Goal: Task Accomplishment & Management: Use online tool/utility

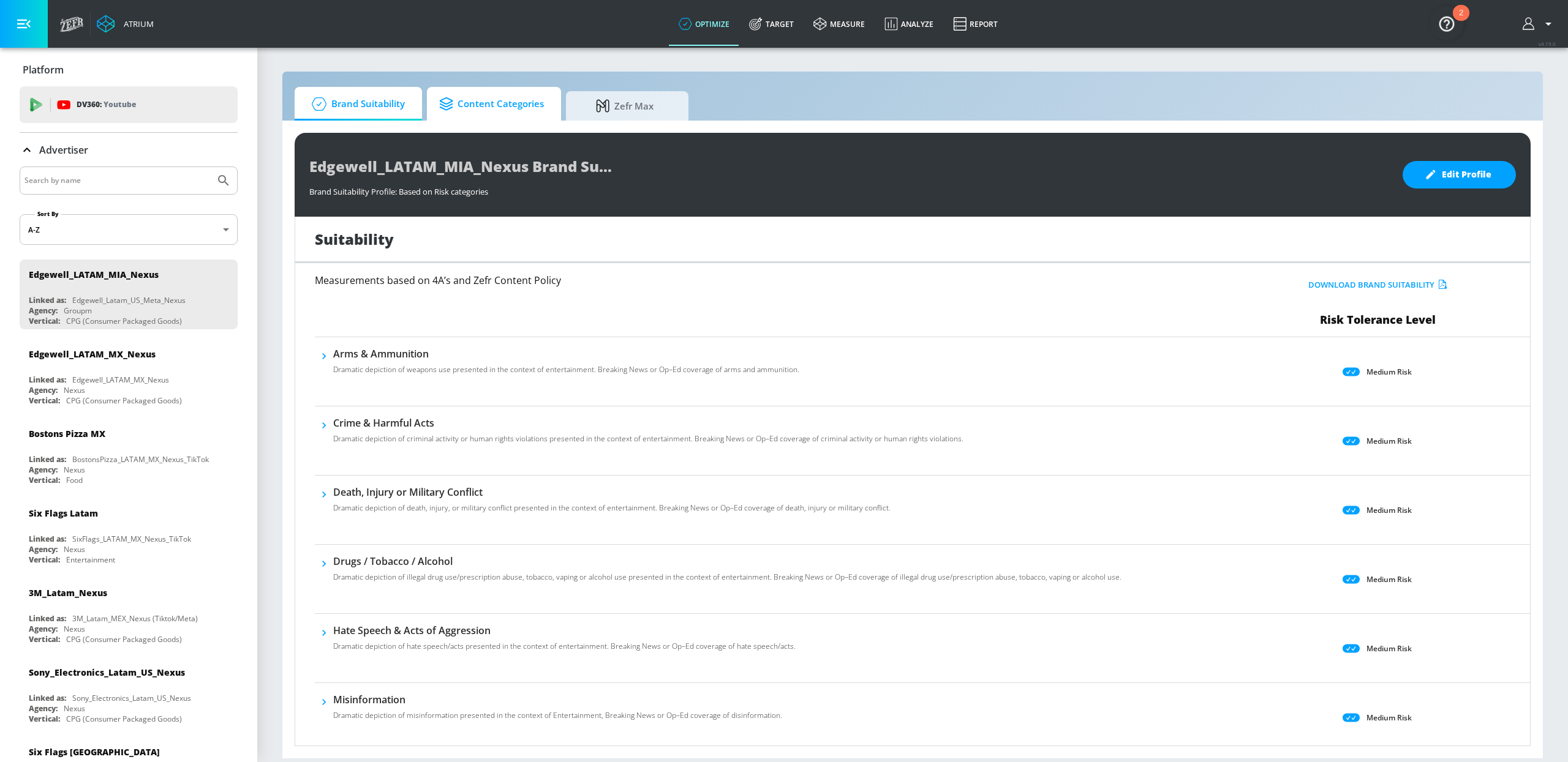
click at [483, 99] on span "Content Categories" at bounding box center [491, 104] width 104 height 29
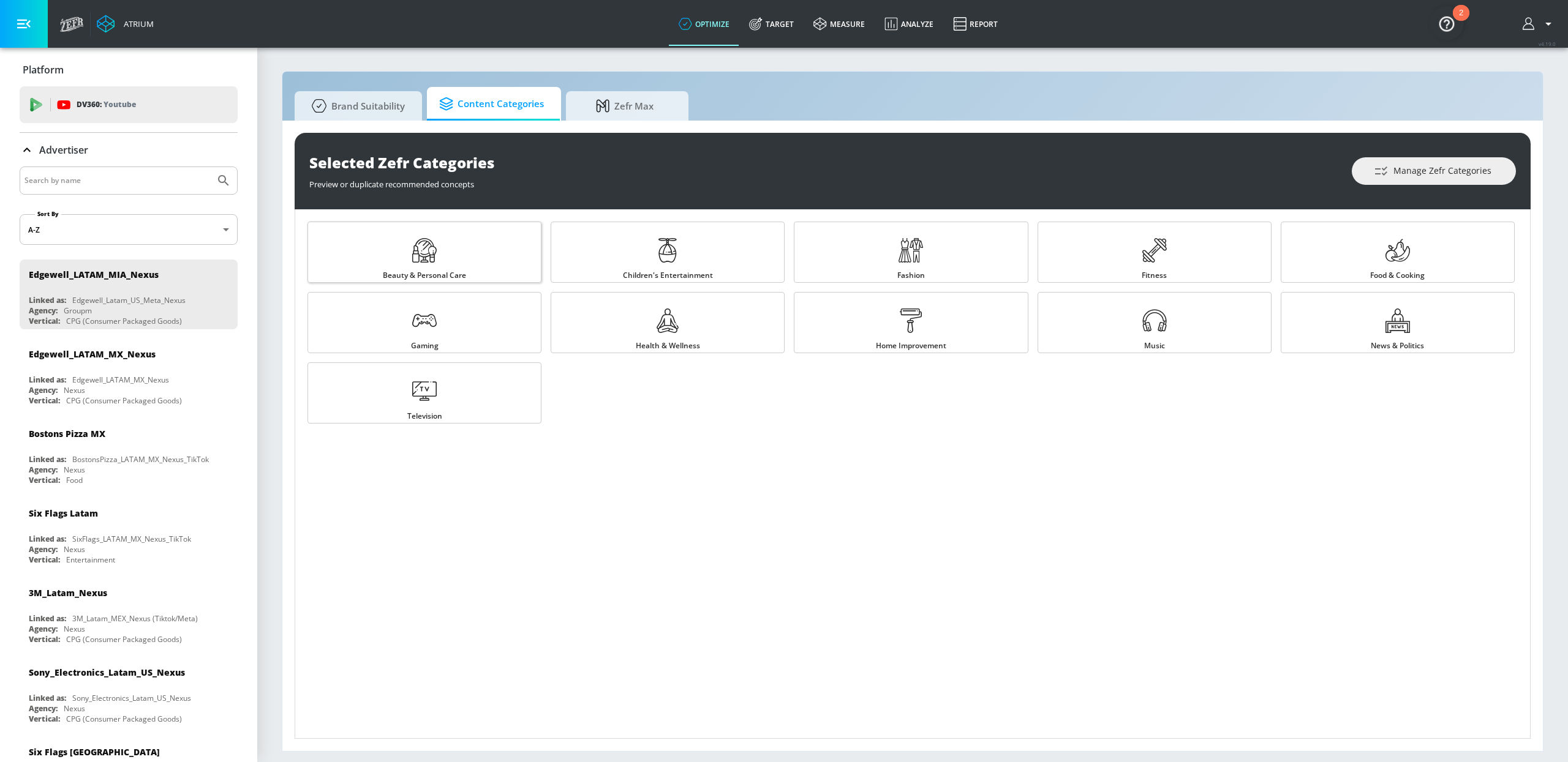
click at [480, 259] on link "Beauty & Personal Care" at bounding box center [424, 252] width 234 height 61
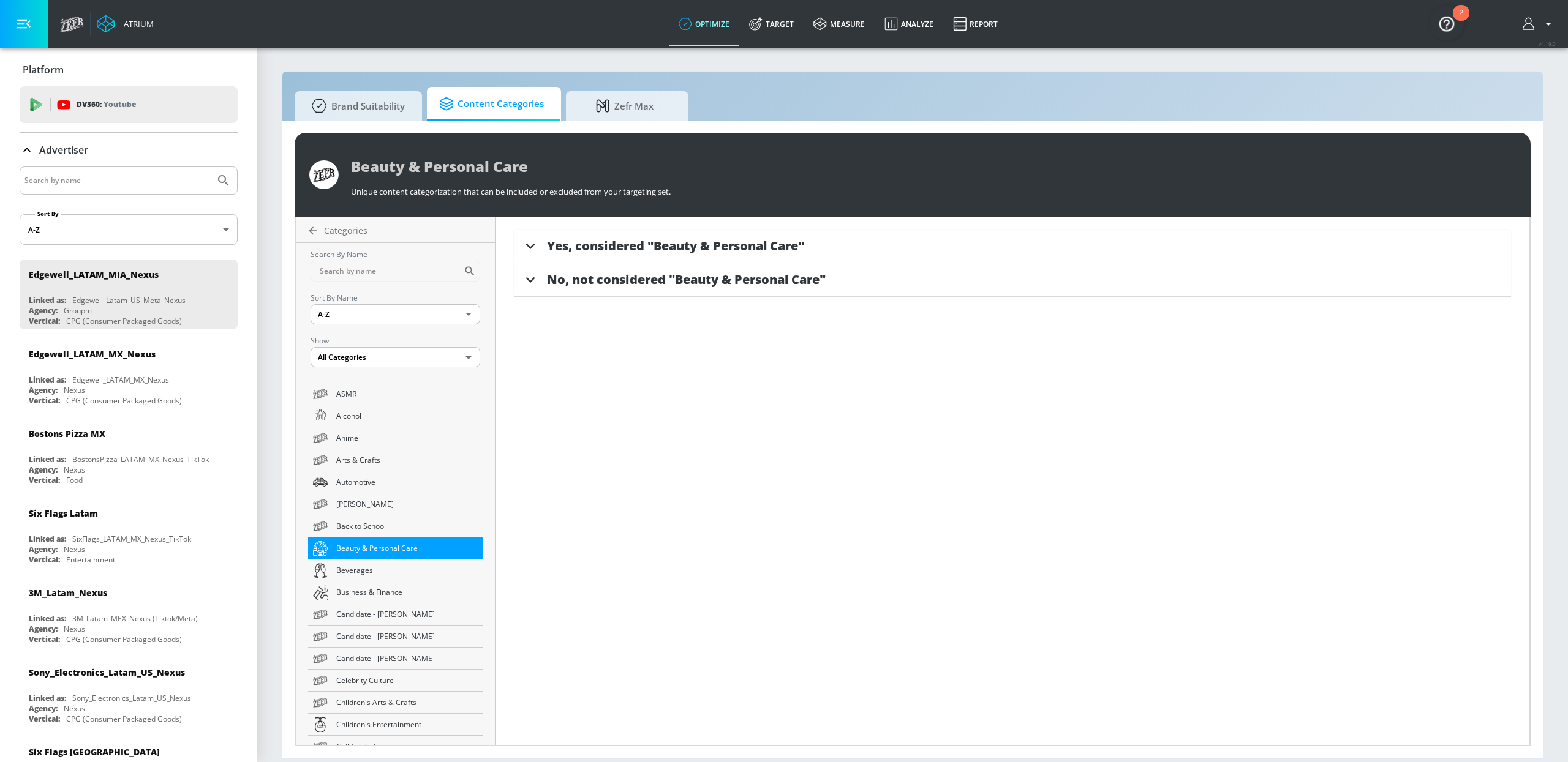
click at [627, 247] on span "Yes, considered "Beauty & Personal Care"" at bounding box center [675, 245] width 257 height 16
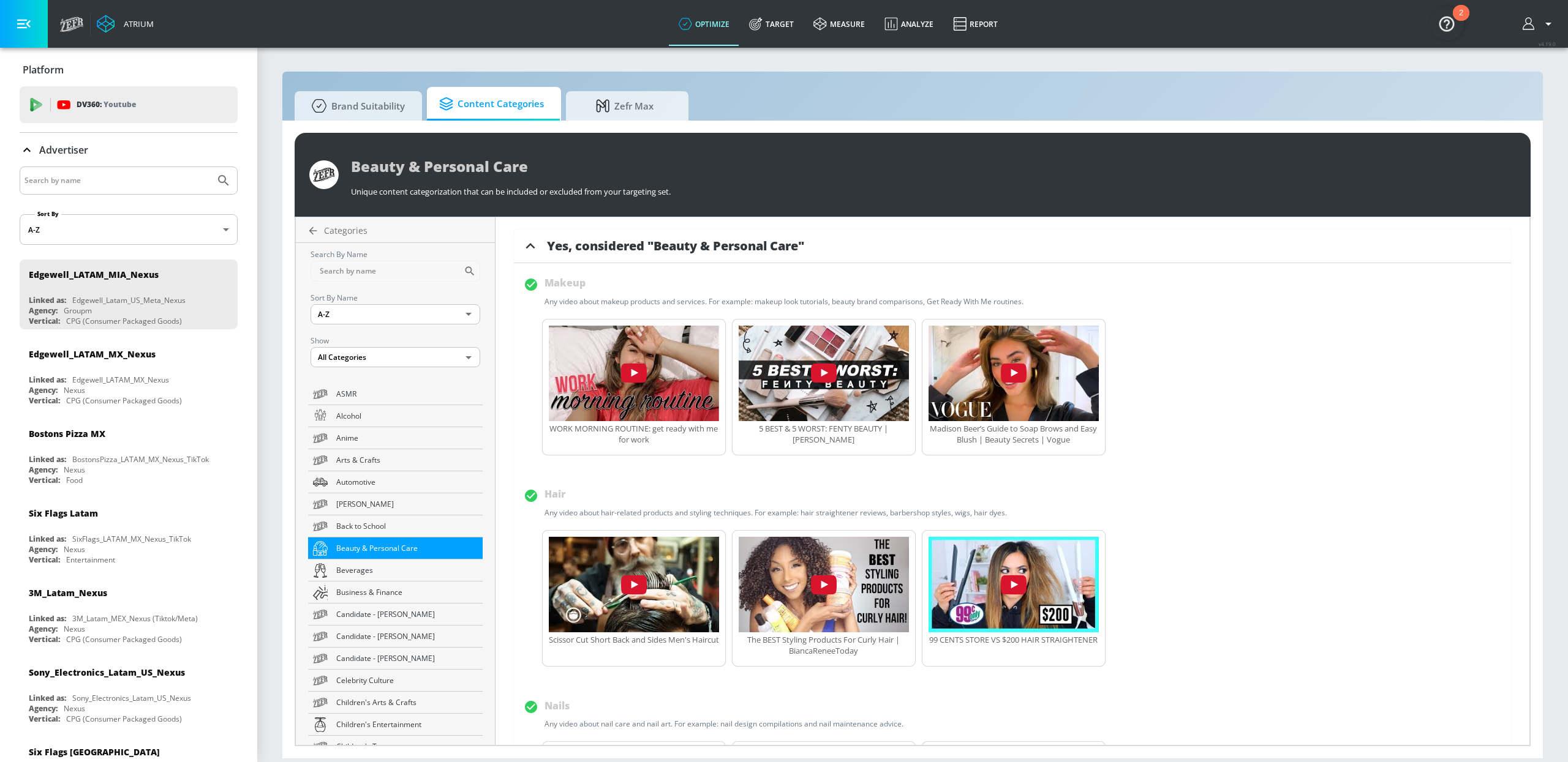
click at [596, 252] on span "Yes, considered "Beauty & Personal Care"" at bounding box center [675, 245] width 257 height 16
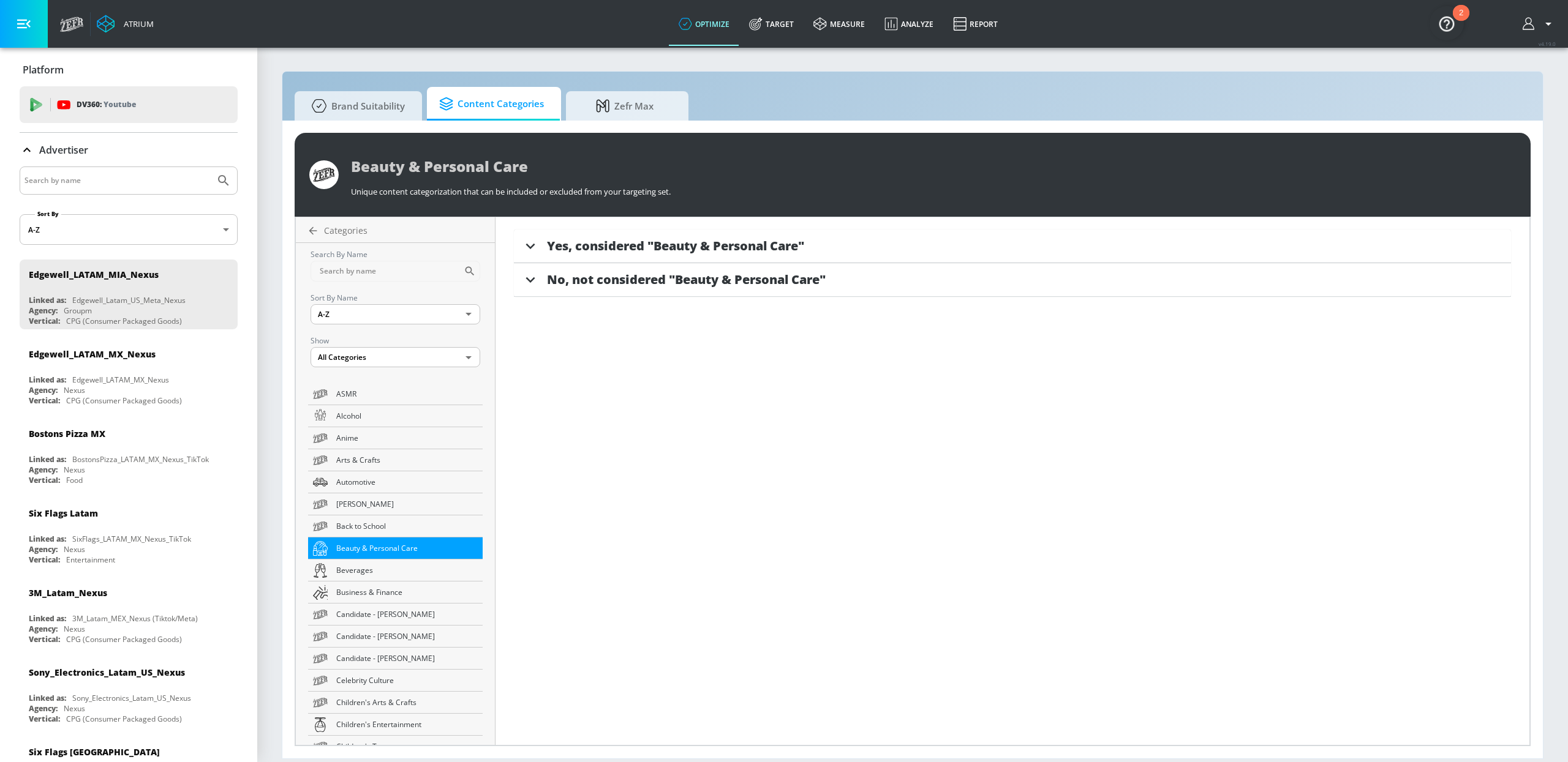
click at [596, 285] on span "No, not considered "Beauty & Personal Care"" at bounding box center [686, 279] width 279 height 16
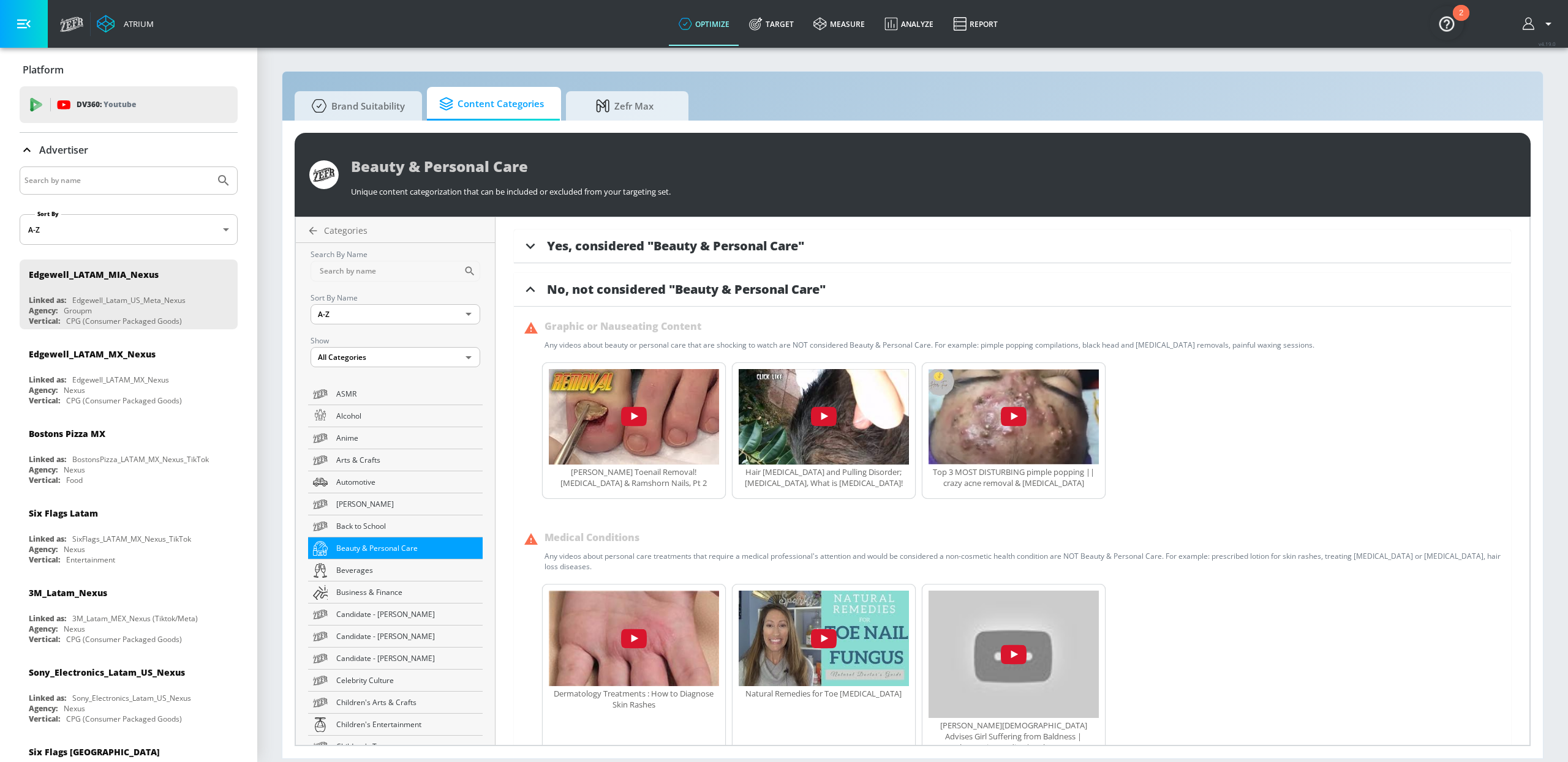
click at [614, 253] on span "Yes, considered "Beauty & Personal Care"" at bounding box center [675, 245] width 257 height 16
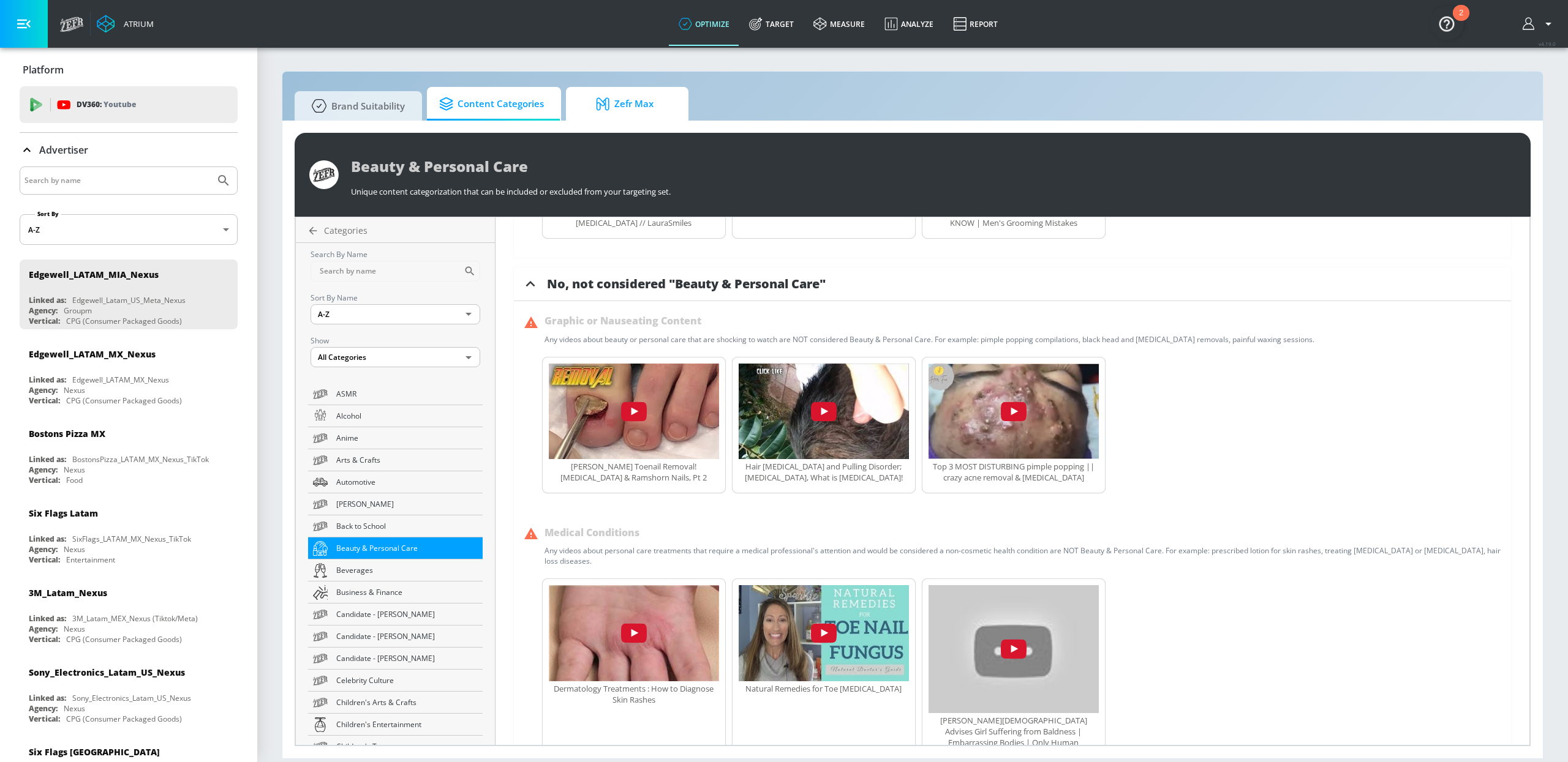
click at [618, 104] on span "Zefr Max" at bounding box center [624, 104] width 93 height 29
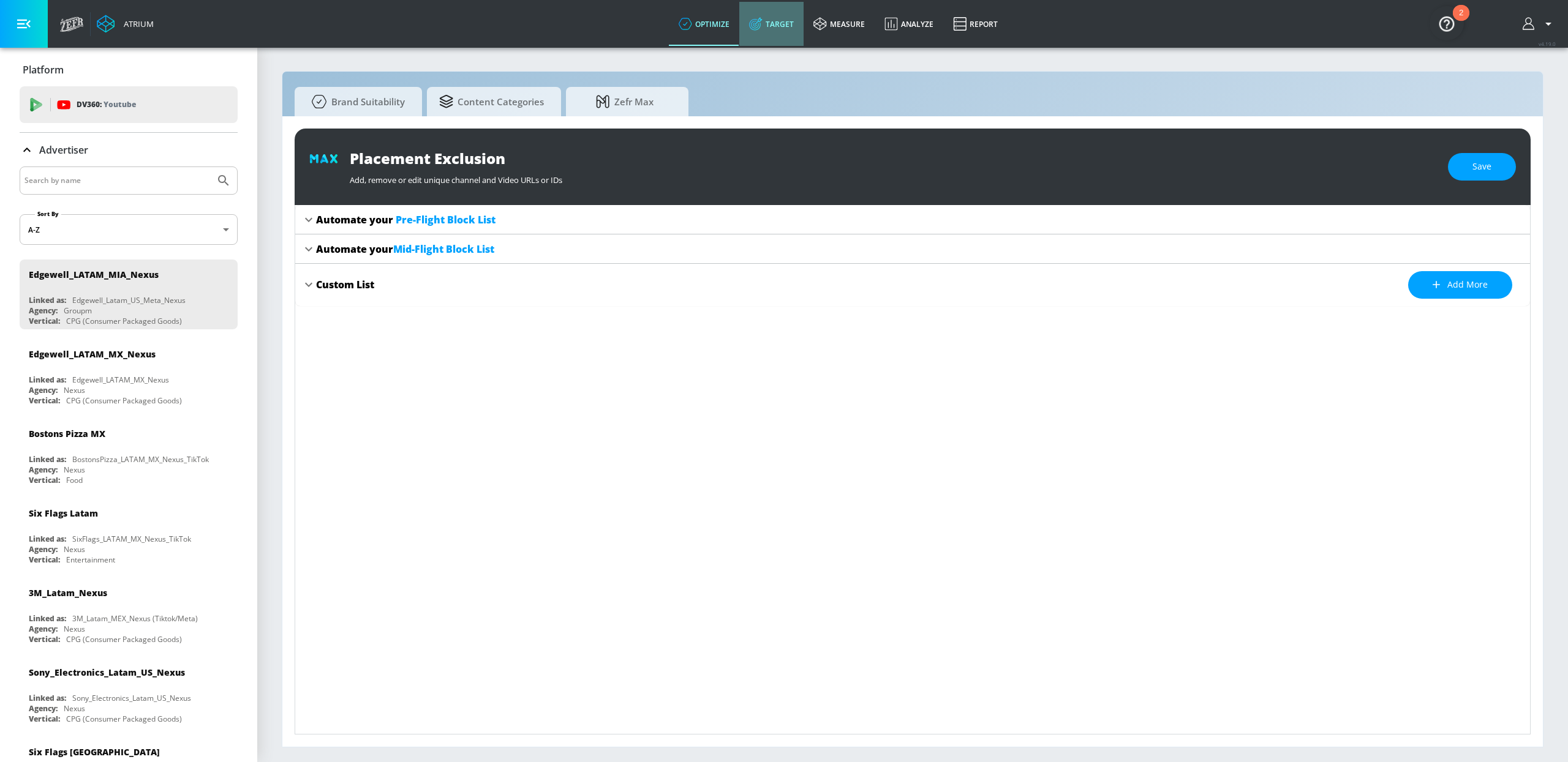
click at [788, 29] on link "Target" at bounding box center [771, 24] width 64 height 44
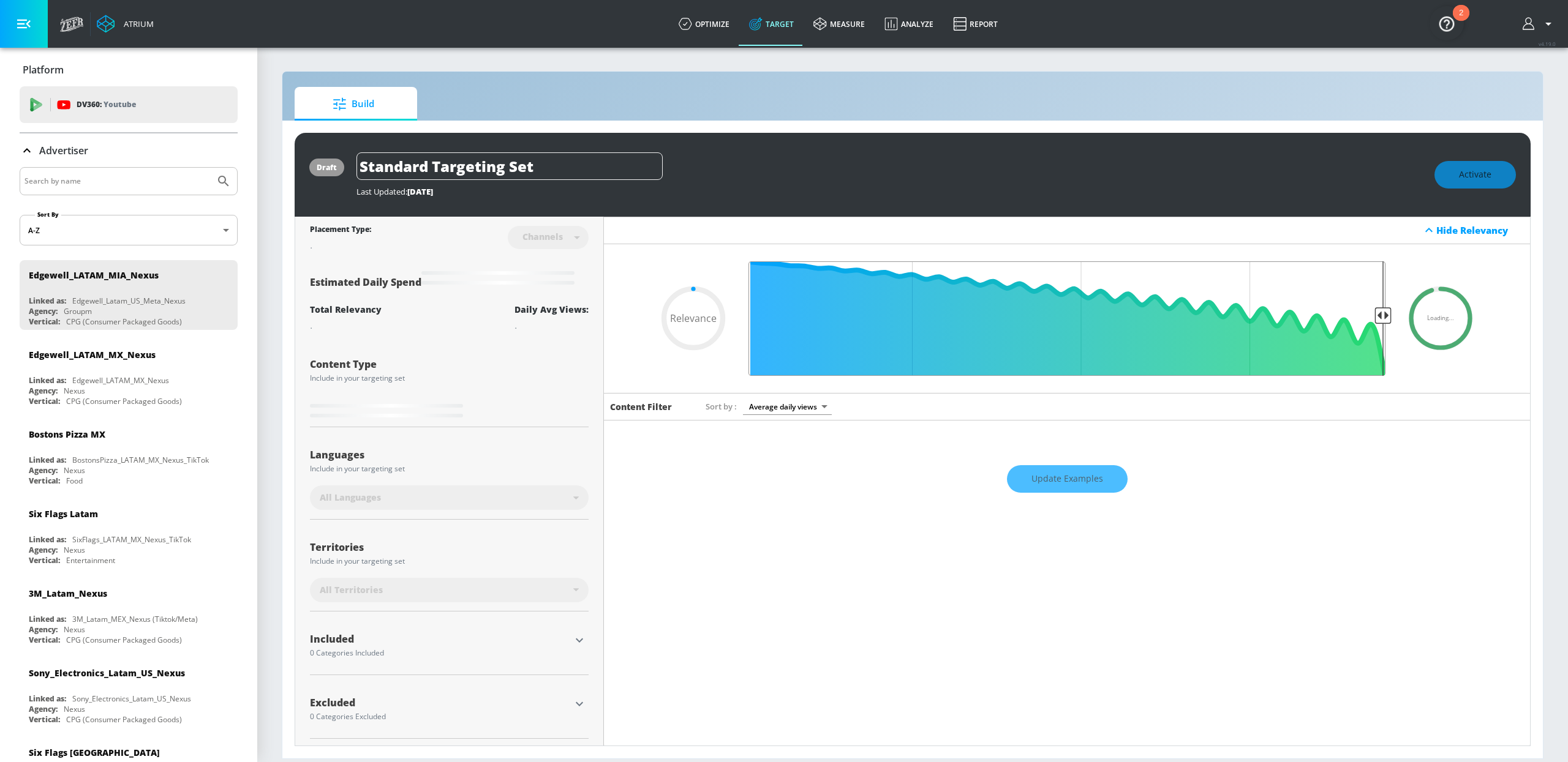
drag, startPoint x: 1382, startPoint y: 315, endPoint x: 1536, endPoint y: 327, distance: 154.5
click at [1392, 327] on input "Final Threshold" at bounding box center [1067, 318] width 649 height 115
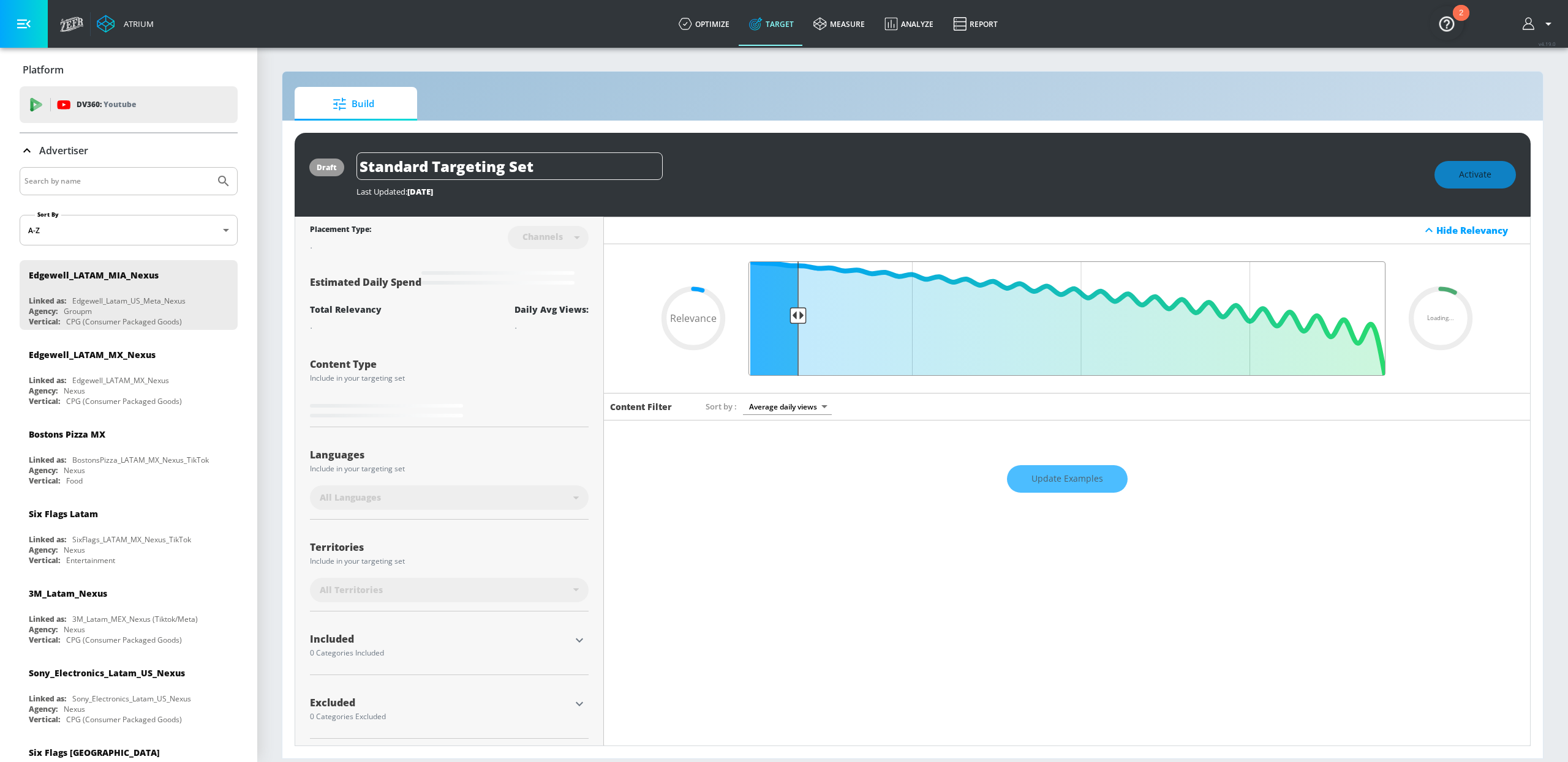
drag, startPoint x: 1352, startPoint y: 316, endPoint x: 794, endPoint y: 318, distance: 558.0
click at [794, 318] on input "Final Threshold" at bounding box center [1067, 318] width 649 height 115
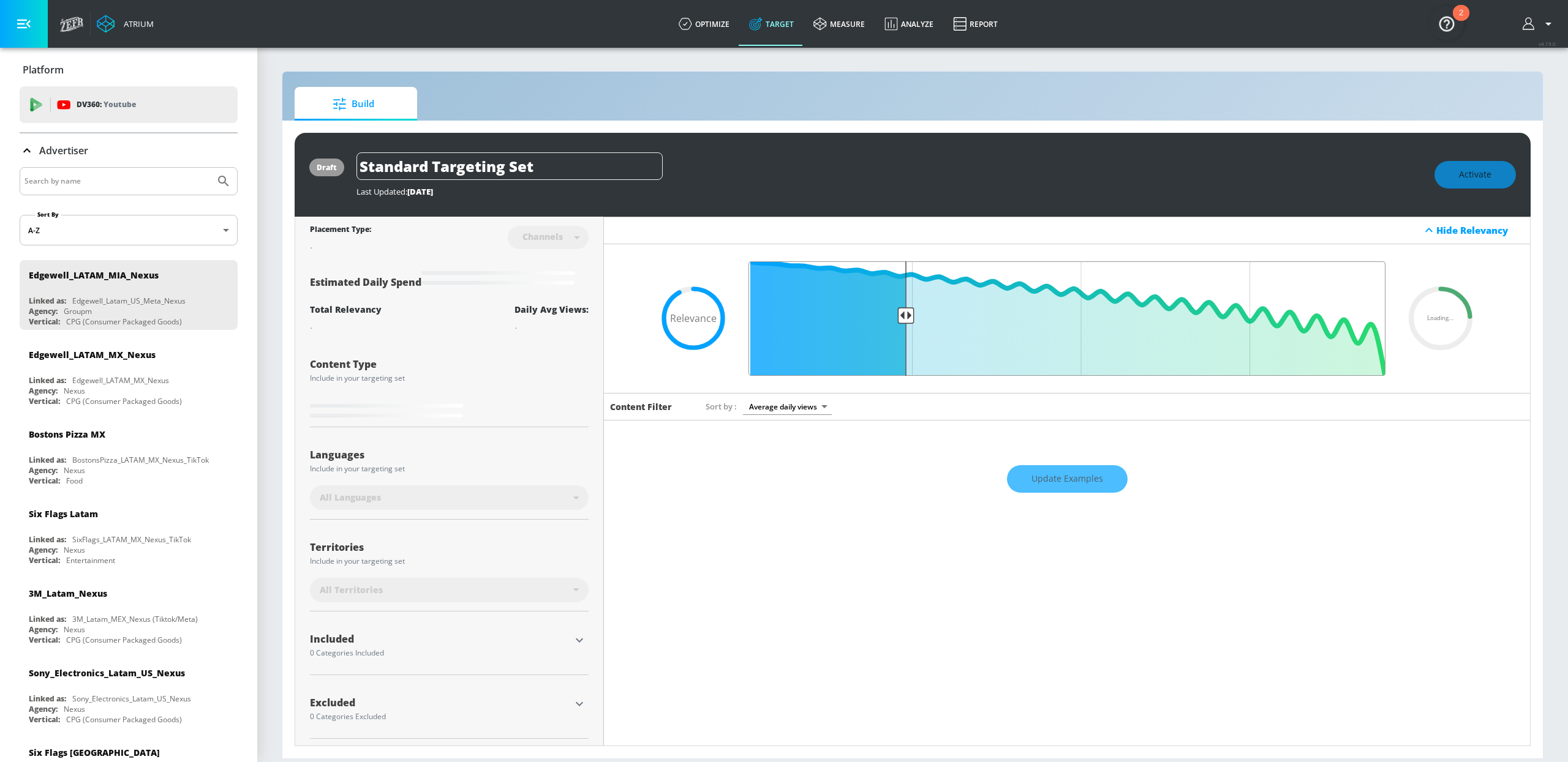
drag, startPoint x: 795, startPoint y: 317, endPoint x: 908, endPoint y: 314, distance: 113.0
click at [908, 314] on input "Final Threshold" at bounding box center [1067, 318] width 649 height 115
click at [1083, 490] on div "Update Examples" at bounding box center [1067, 479] width 926 height 43
click at [1076, 481] on div "Update Examples" at bounding box center [1067, 479] width 926 height 43
click at [1110, 489] on div "Update Examples" at bounding box center [1067, 479] width 926 height 43
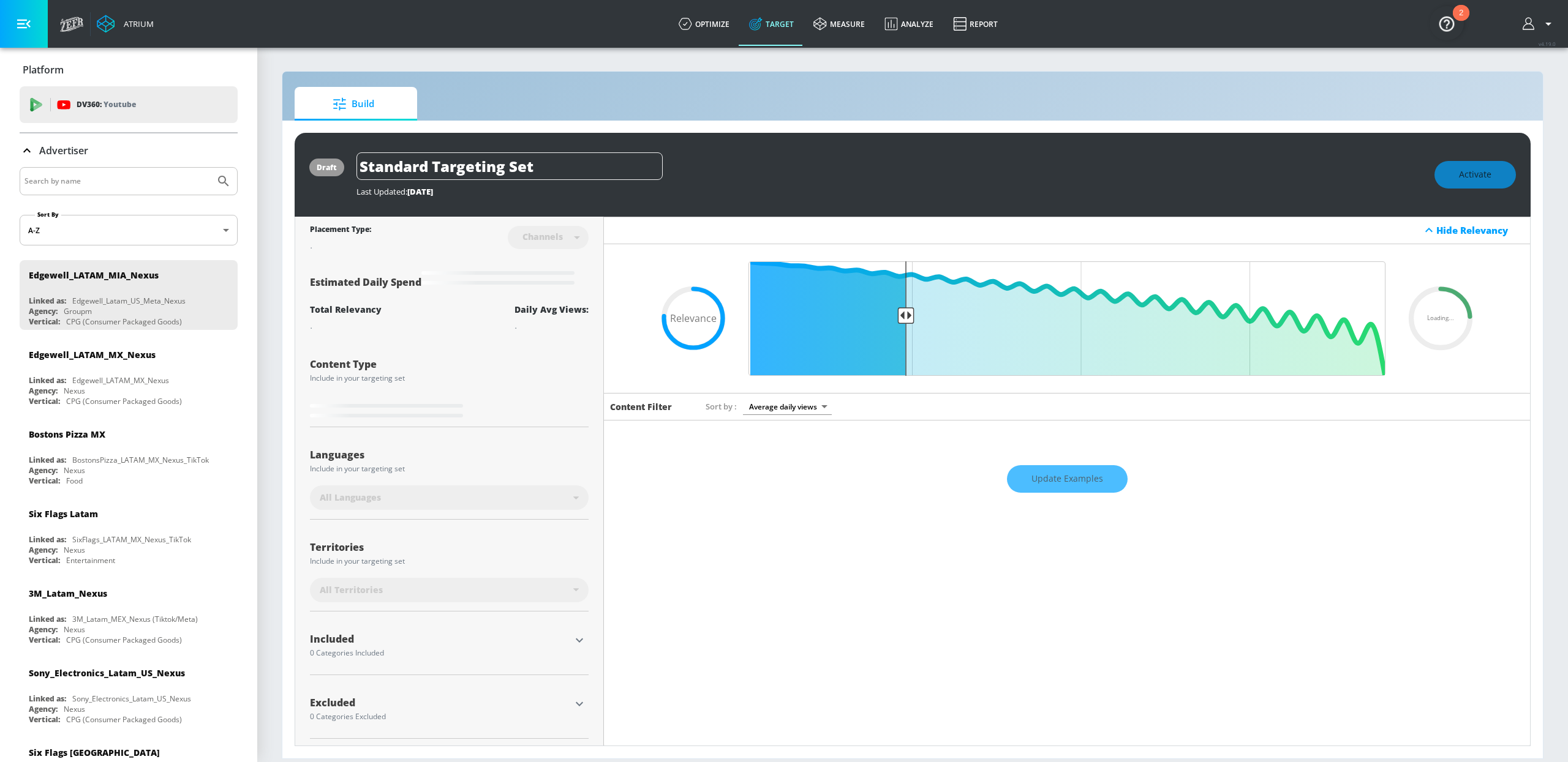
type input "0.6"
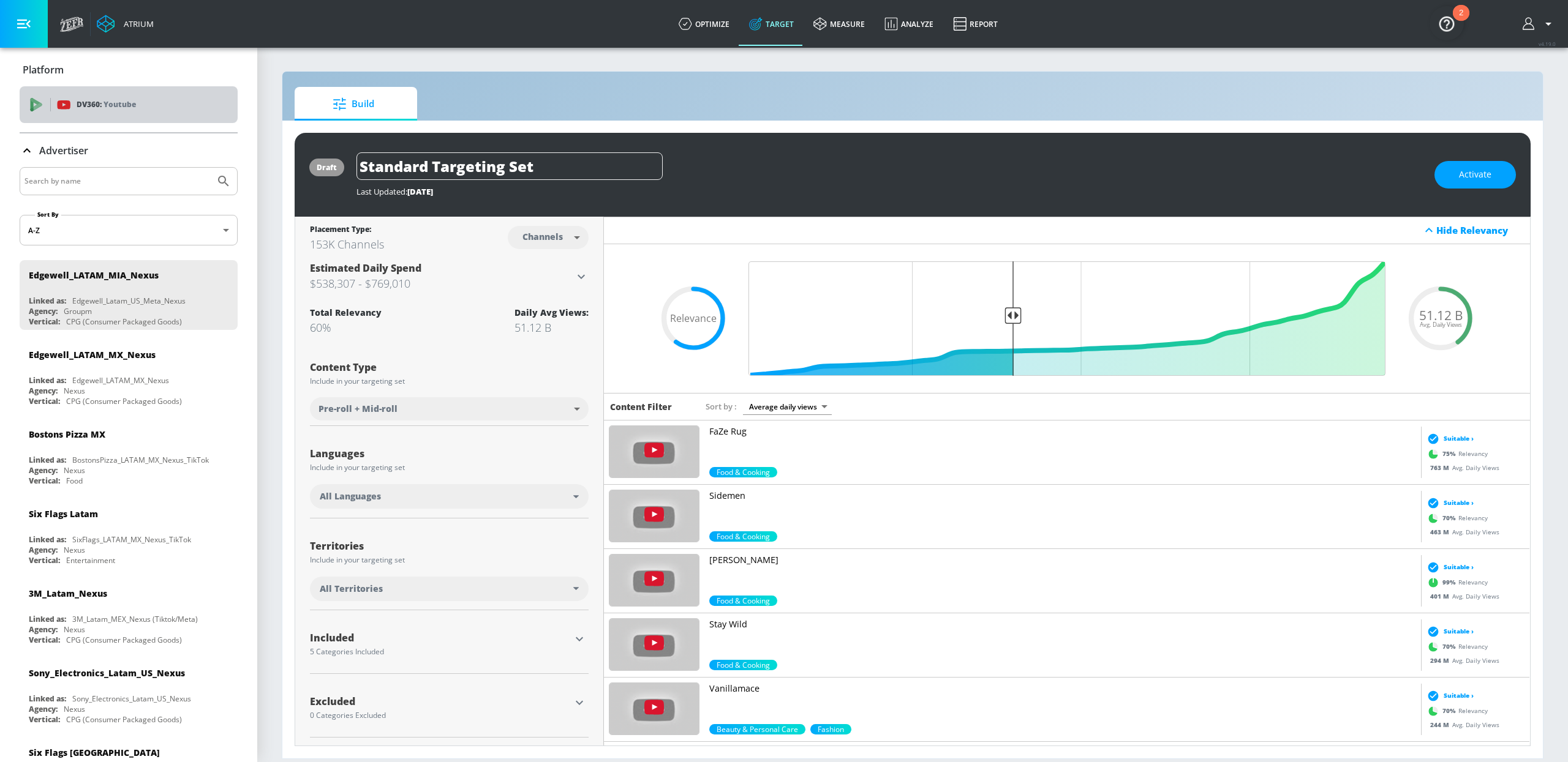
click at [111, 104] on p "Youtube" at bounding box center [120, 104] width 32 height 13
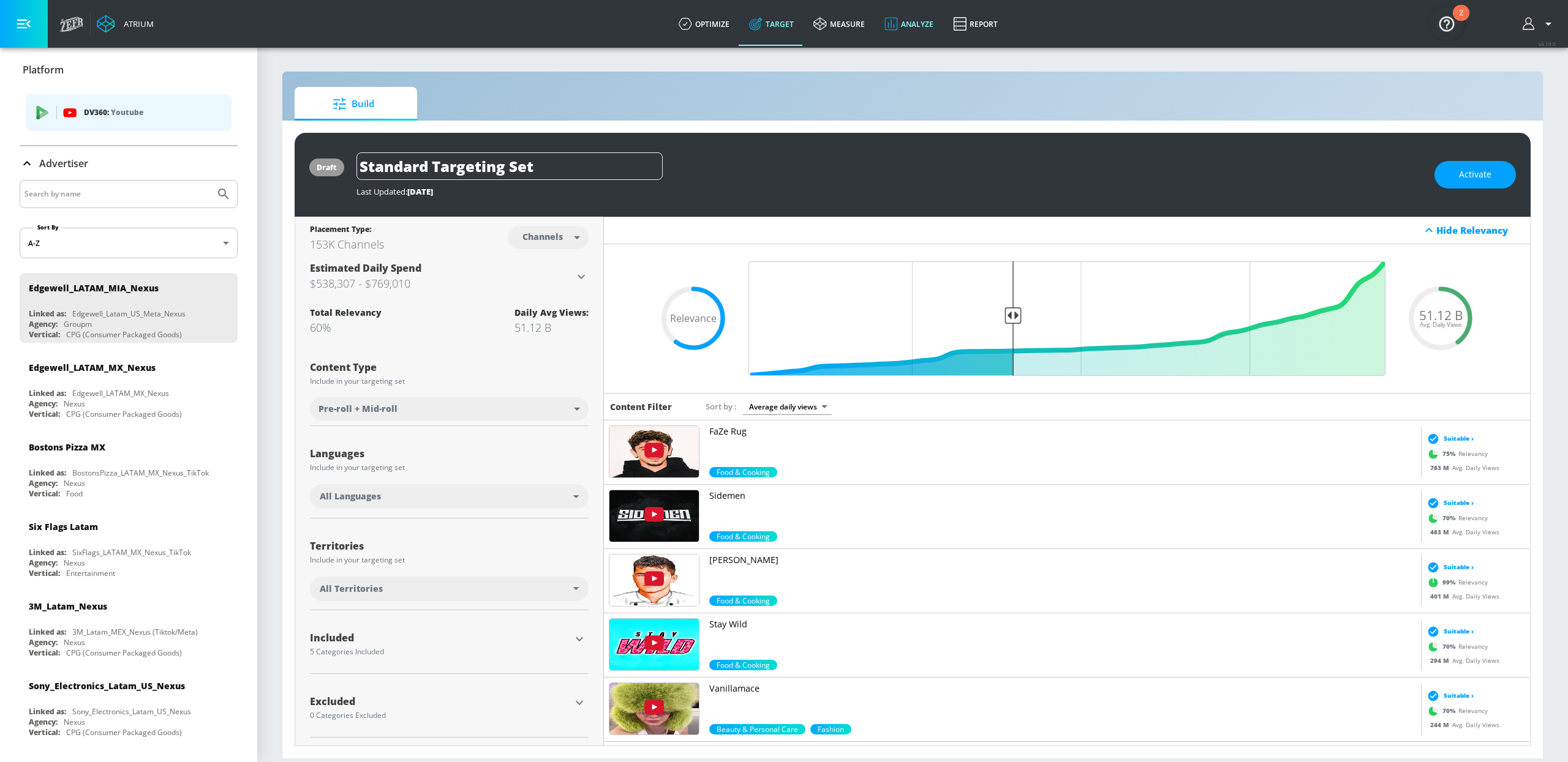
click at [909, 10] on link "Analyze" at bounding box center [909, 24] width 69 height 44
click at [844, 25] on link "measure" at bounding box center [839, 24] width 71 height 44
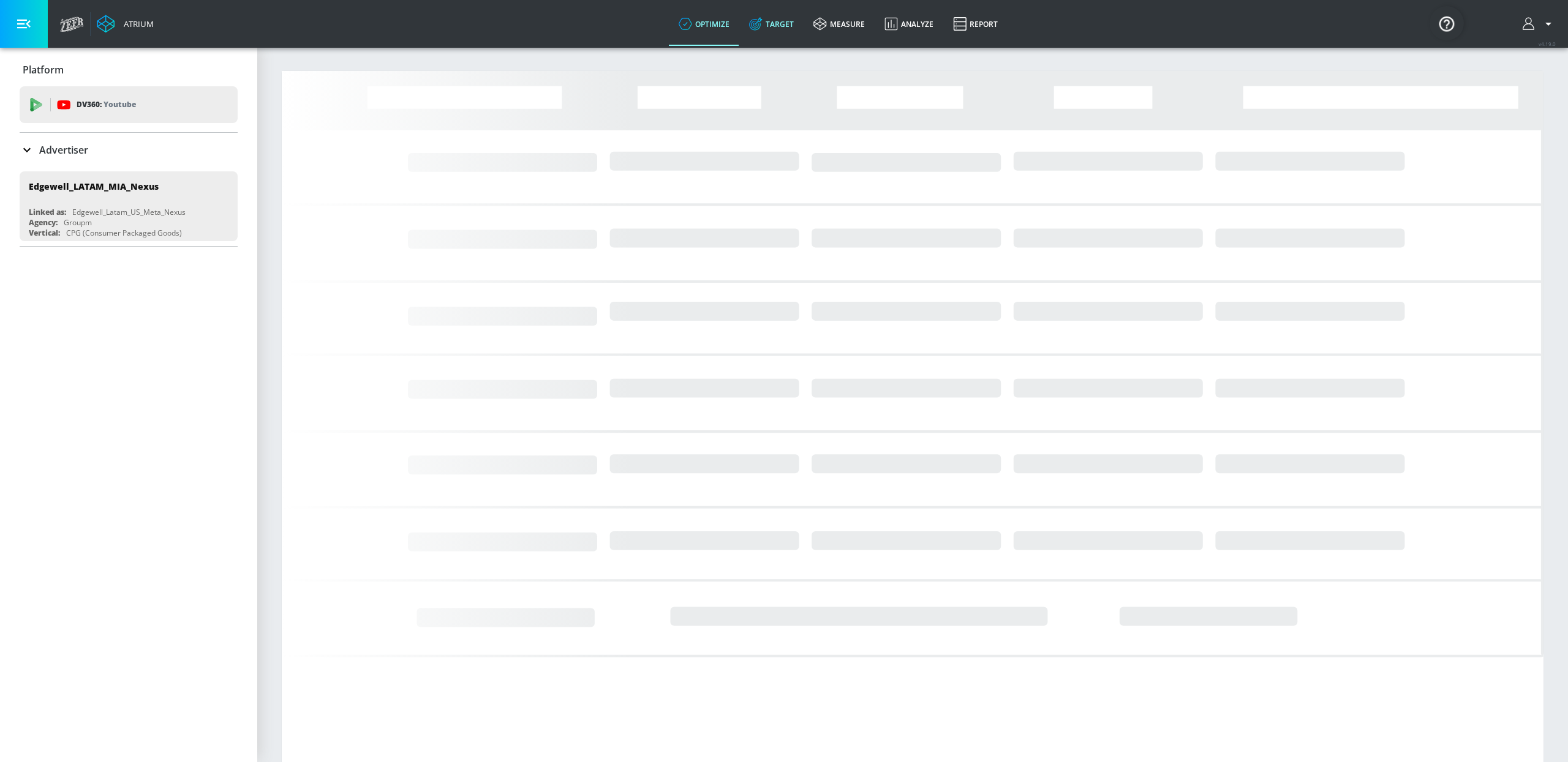
click at [777, 27] on link "Target" at bounding box center [771, 24] width 64 height 44
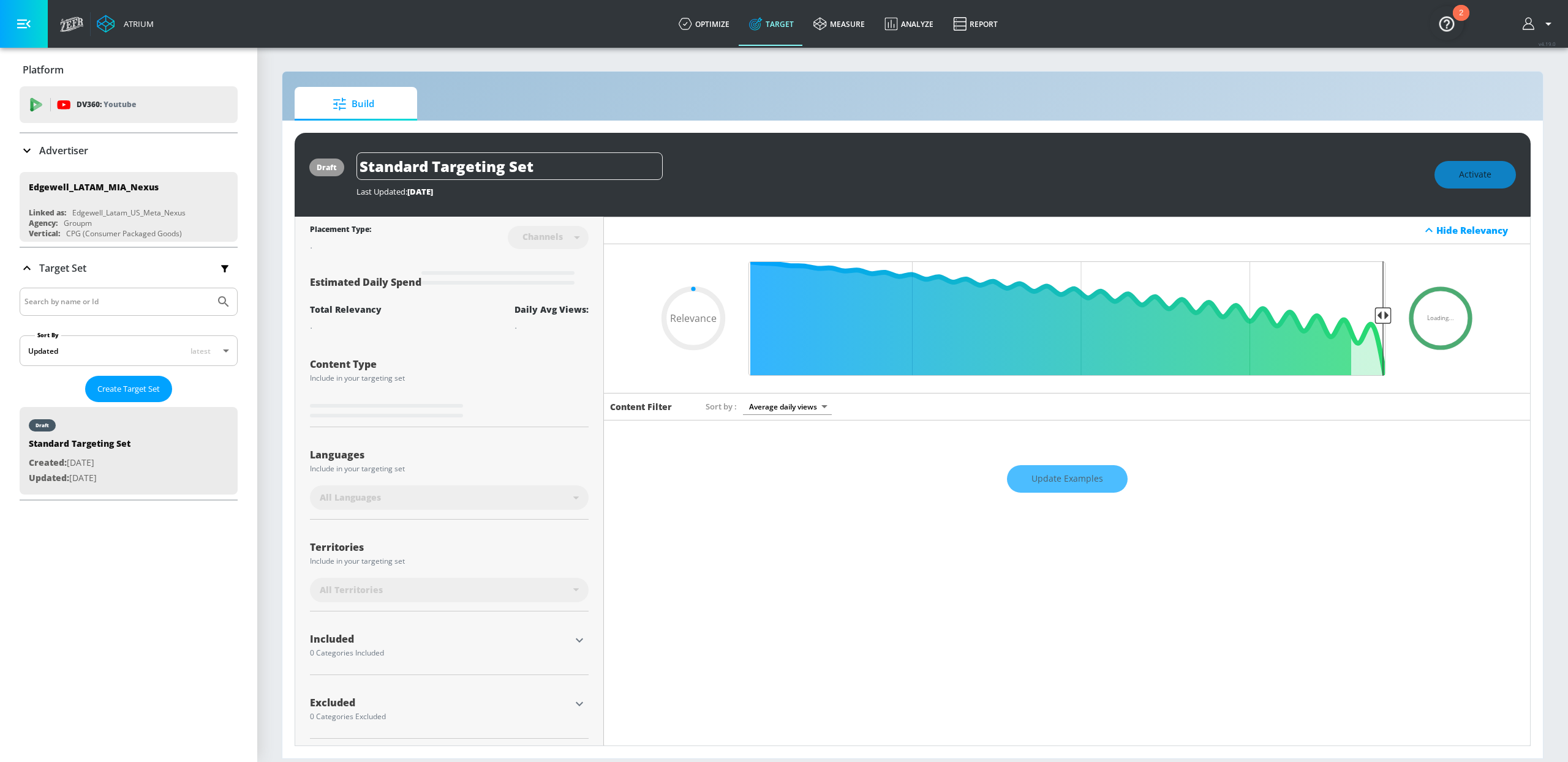
type input "0.6"
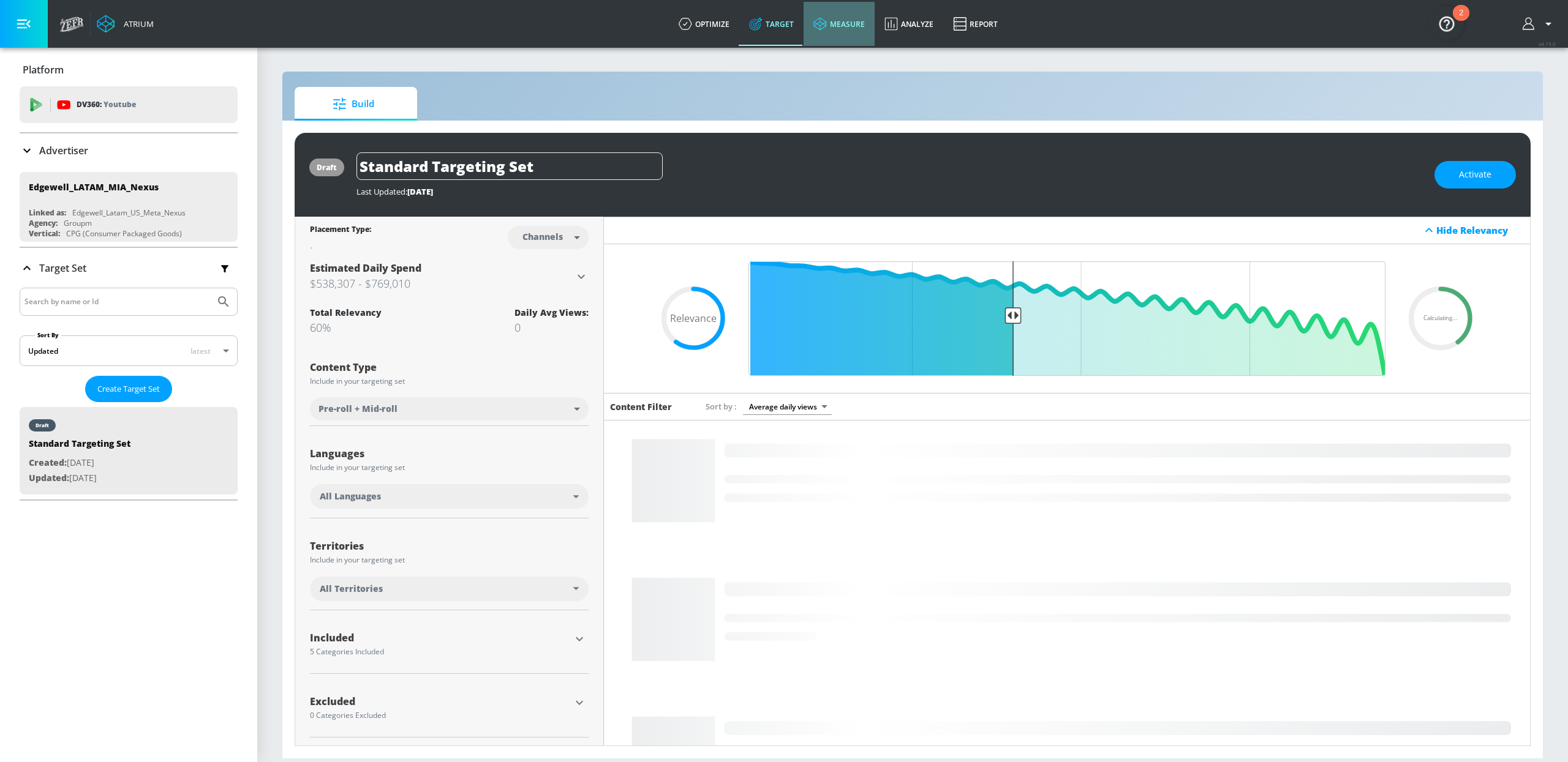
click at [824, 27] on icon at bounding box center [820, 23] width 14 height 14
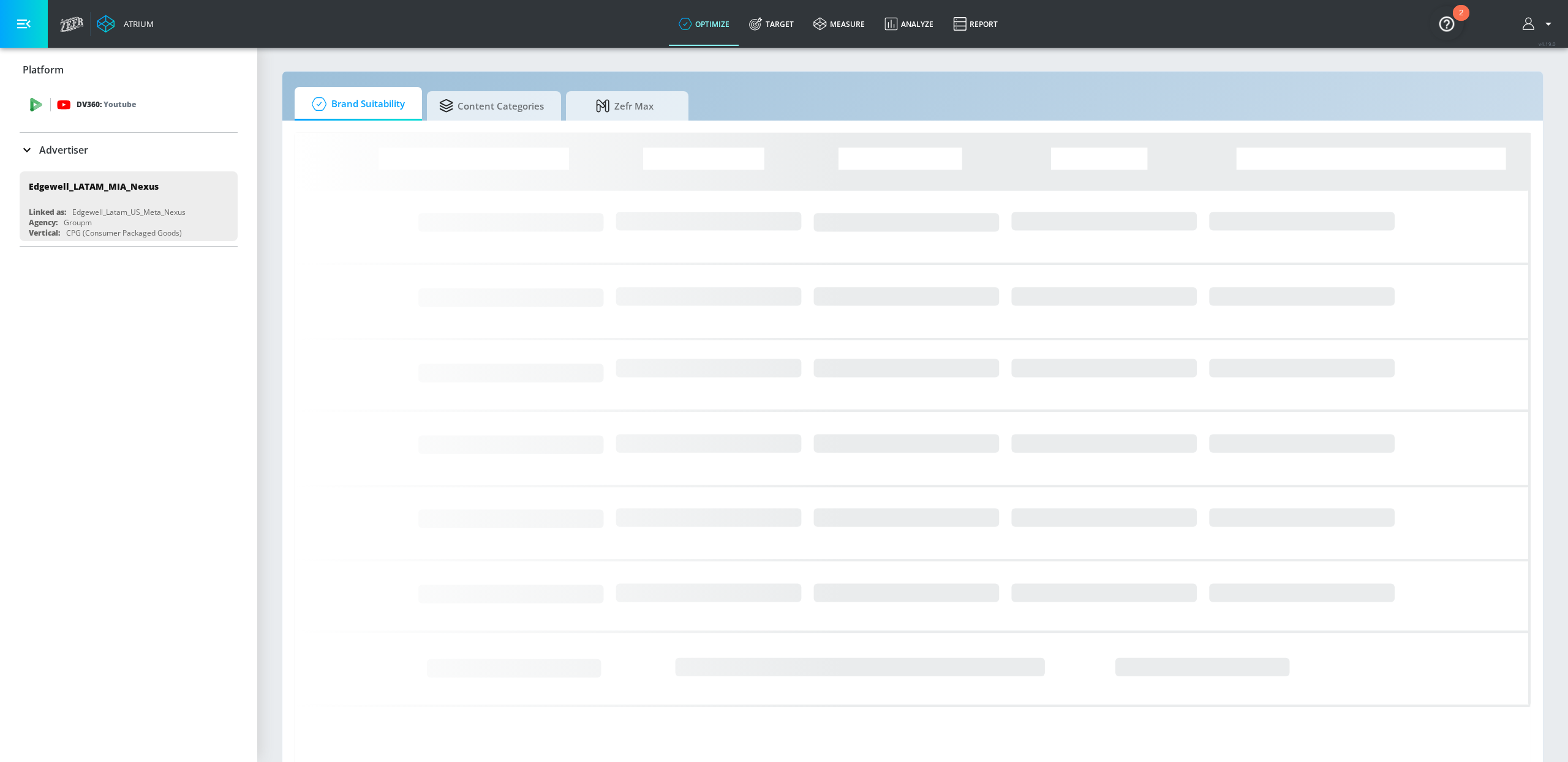
click at [104, 115] on div "DV360: Youtube" at bounding box center [128, 104] width 218 height 37
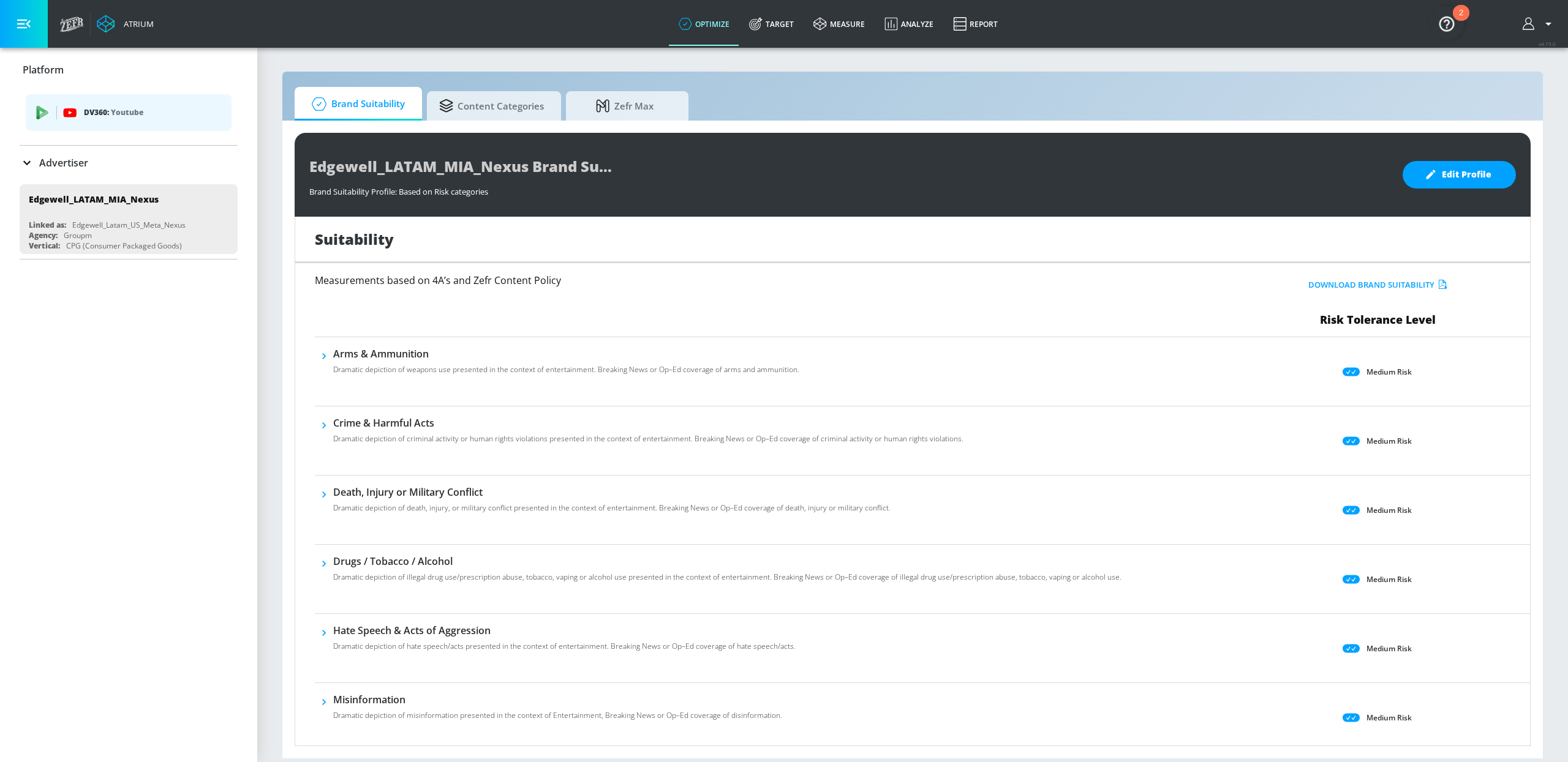
click at [74, 167] on p "Advertiser" at bounding box center [64, 163] width 49 height 14
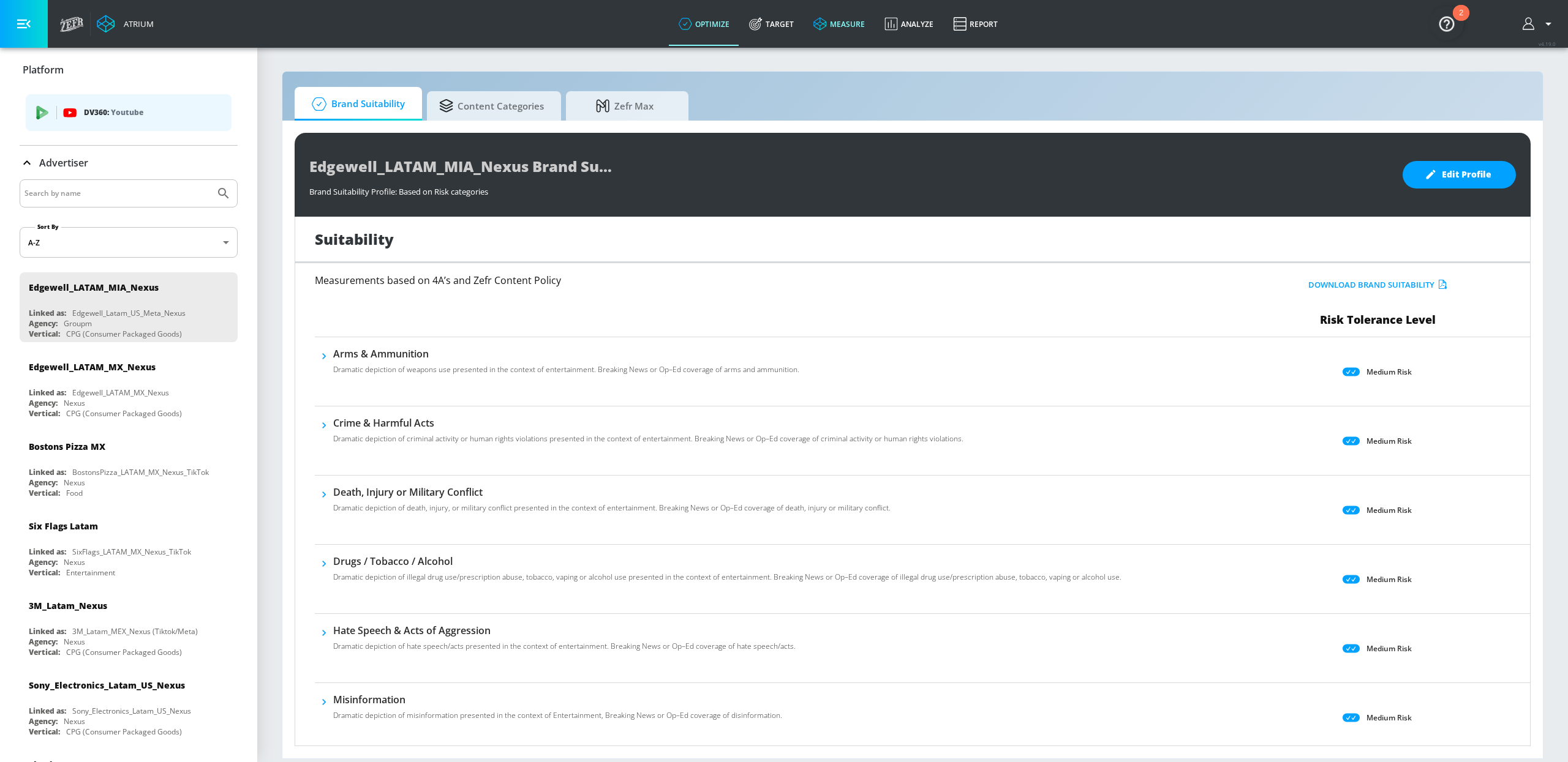
click at [840, 27] on link "measure" at bounding box center [839, 24] width 71 height 44
